Goal: Check status: Check status

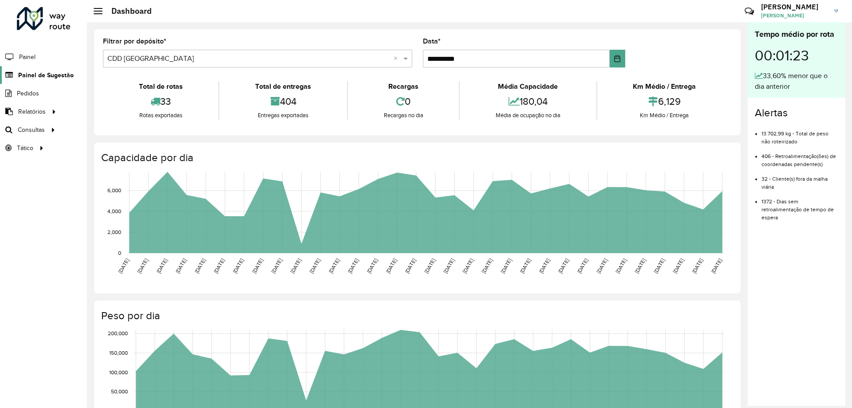
click at [63, 77] on span "Painel de Sugestão" at bounding box center [45, 75] width 55 height 9
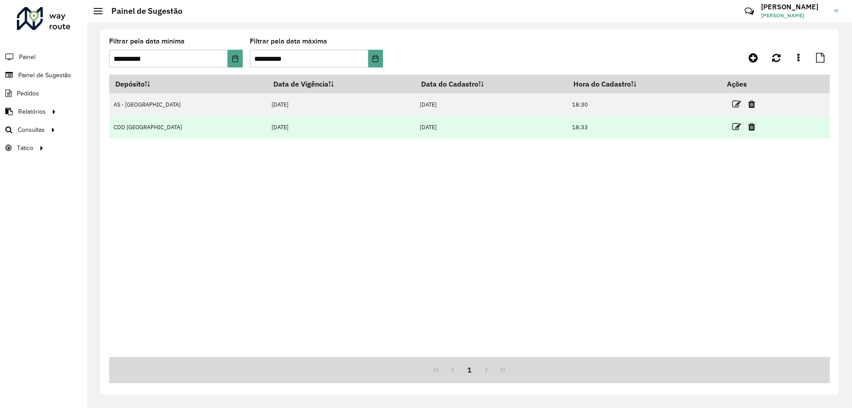
click at [159, 130] on td "CDD [GEOGRAPHIC_DATA]" at bounding box center [188, 127] width 158 height 23
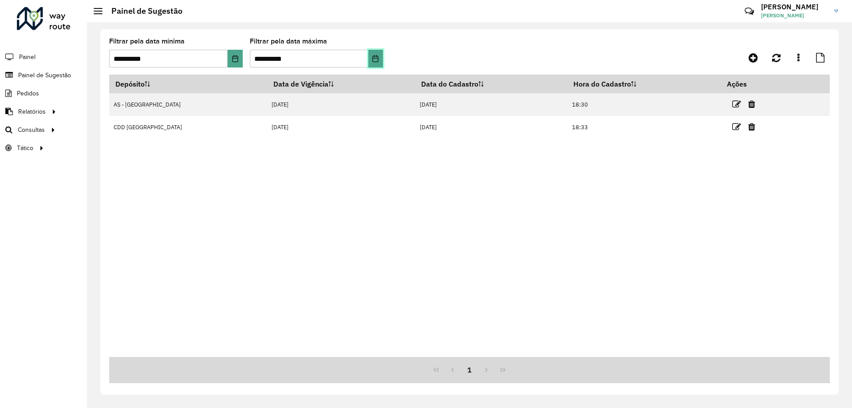
click at [373, 58] on icon "Choose Date" at bounding box center [375, 58] width 7 height 7
click at [231, 54] on button "Choose Date" at bounding box center [235, 59] width 15 height 18
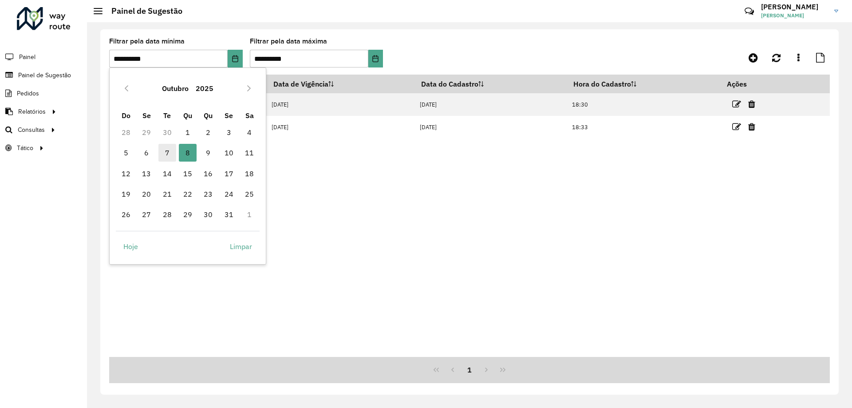
click at [171, 151] on span "7" at bounding box center [167, 153] width 18 height 18
type input "**********"
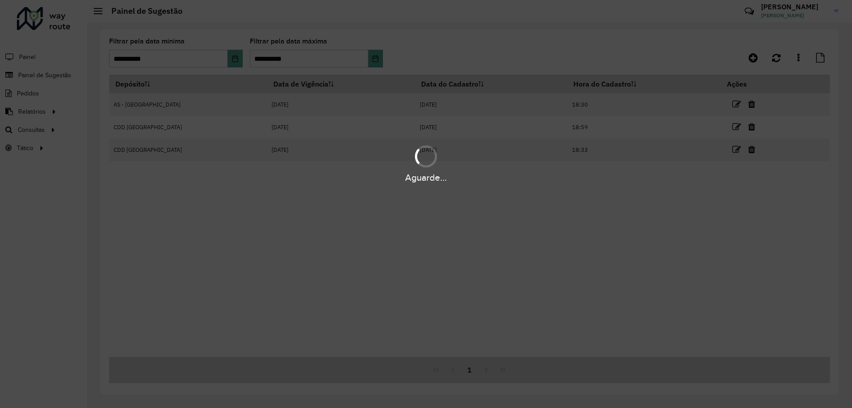
click at [378, 59] on hb-app "**********" at bounding box center [426, 204] width 852 height 408
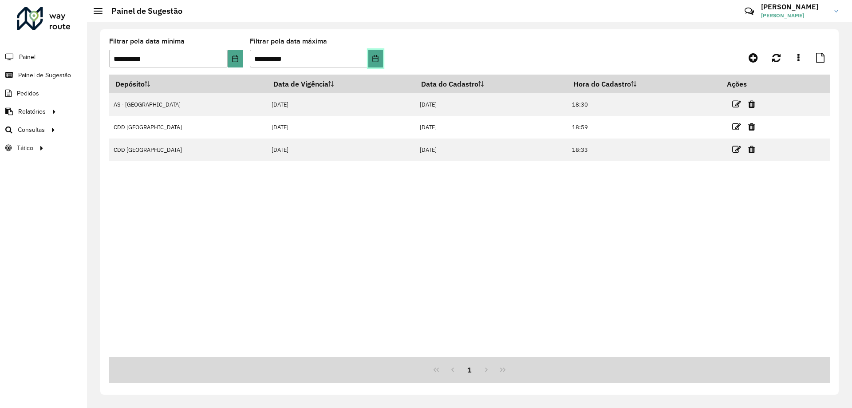
click at [378, 59] on icon "Choose Date" at bounding box center [375, 58] width 7 height 7
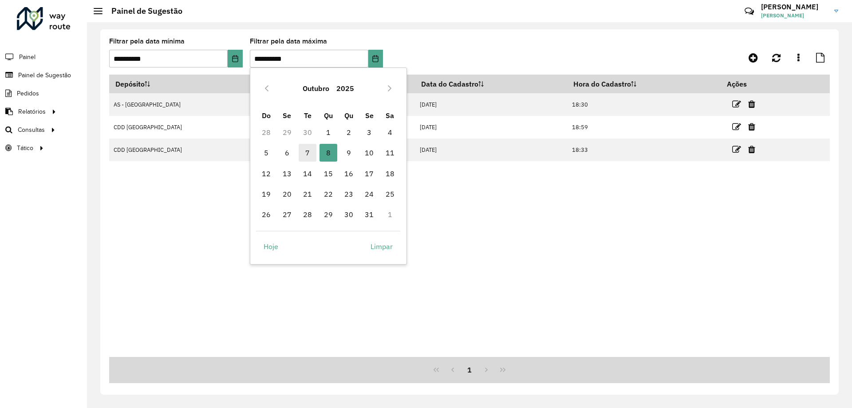
click at [308, 153] on span "7" at bounding box center [308, 153] width 18 height 18
type input "**********"
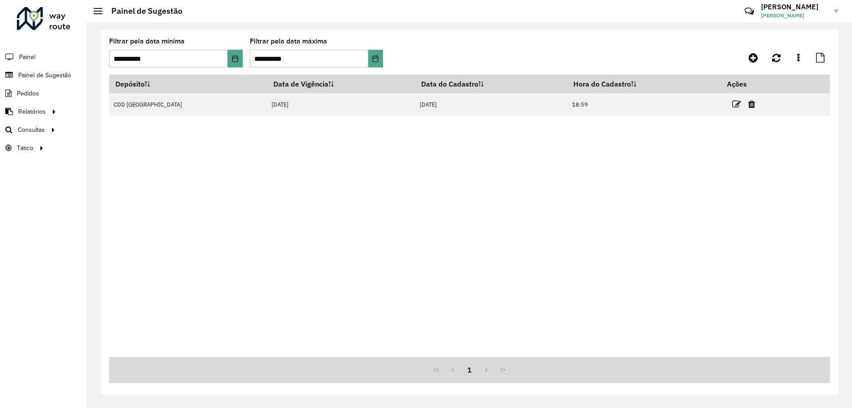
click at [732, 101] on icon at bounding box center [736, 104] width 9 height 9
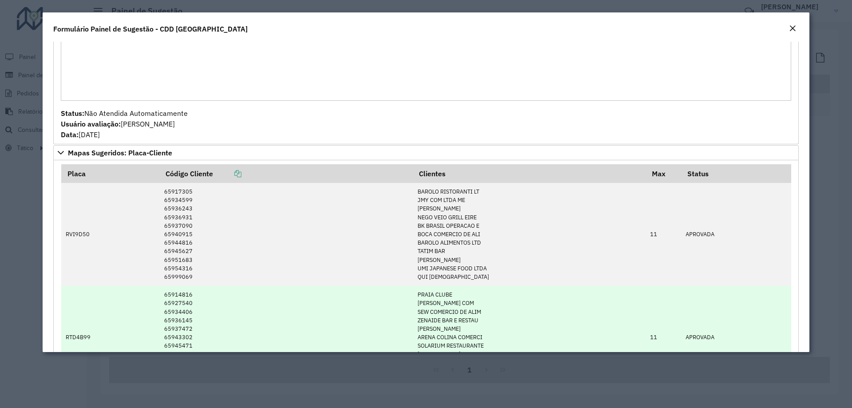
scroll to position [222, 0]
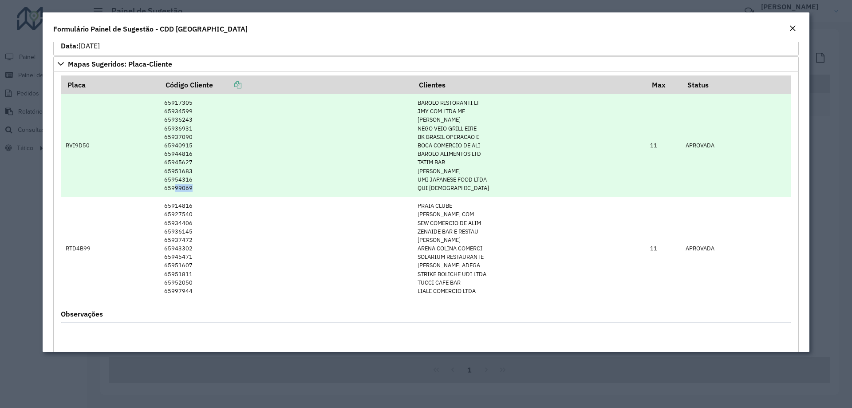
drag, startPoint x: 173, startPoint y: 187, endPoint x: 189, endPoint y: 187, distance: 16.9
click at [189, 187] on td "65917305 65934599 65936243 65936931 65937090 65940915 65944816 65945627 6595168…" at bounding box center [285, 145] width 253 height 103
drag, startPoint x: 173, startPoint y: 102, endPoint x: 189, endPoint y: 103, distance: 16.5
click at [189, 103] on td "65917305 65934599 65936243 65936931 65937090 65940915 65944816 65945627 6595168…" at bounding box center [285, 145] width 253 height 103
copy td "17305"
